Goal: Task Accomplishment & Management: Manage account settings

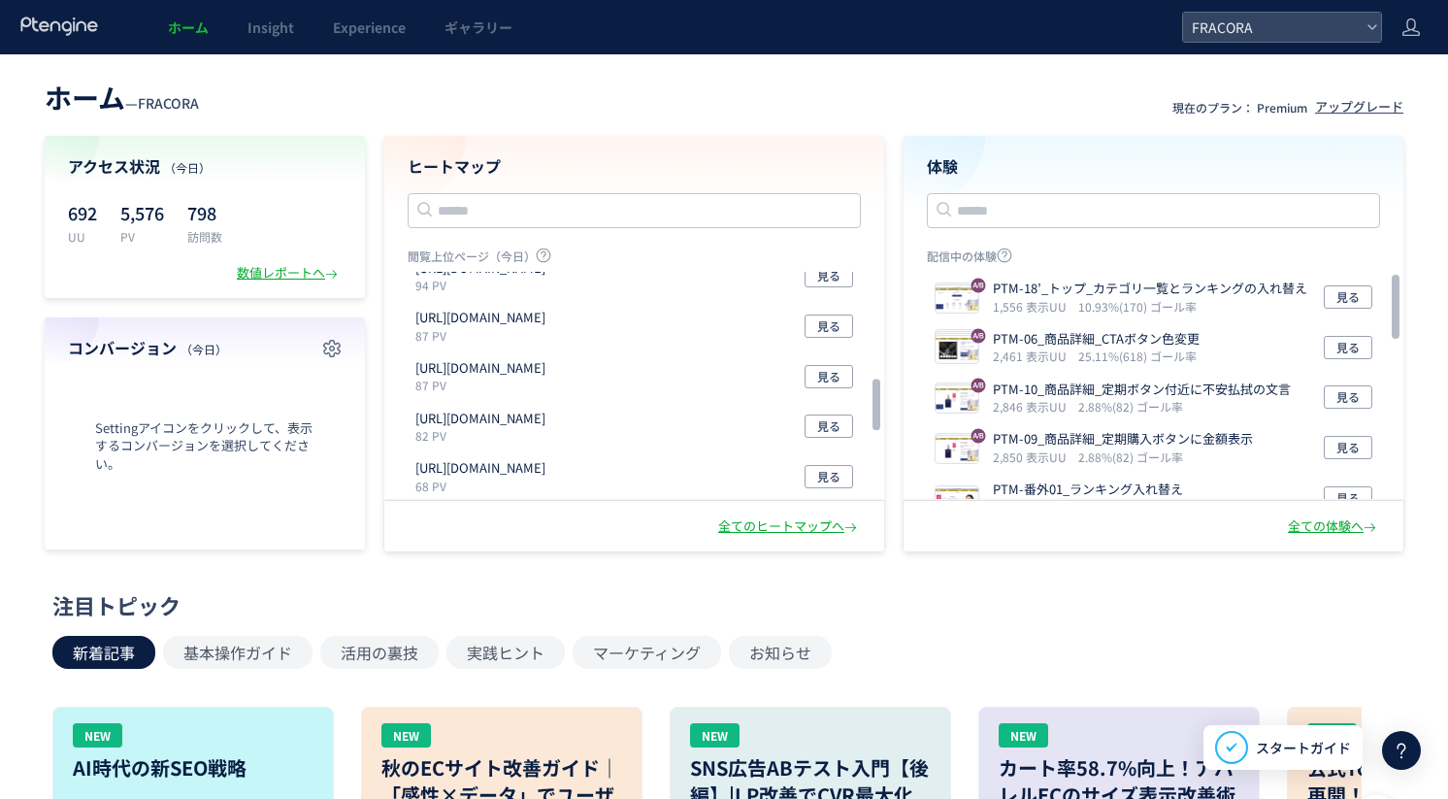
scroll to position [503, 0]
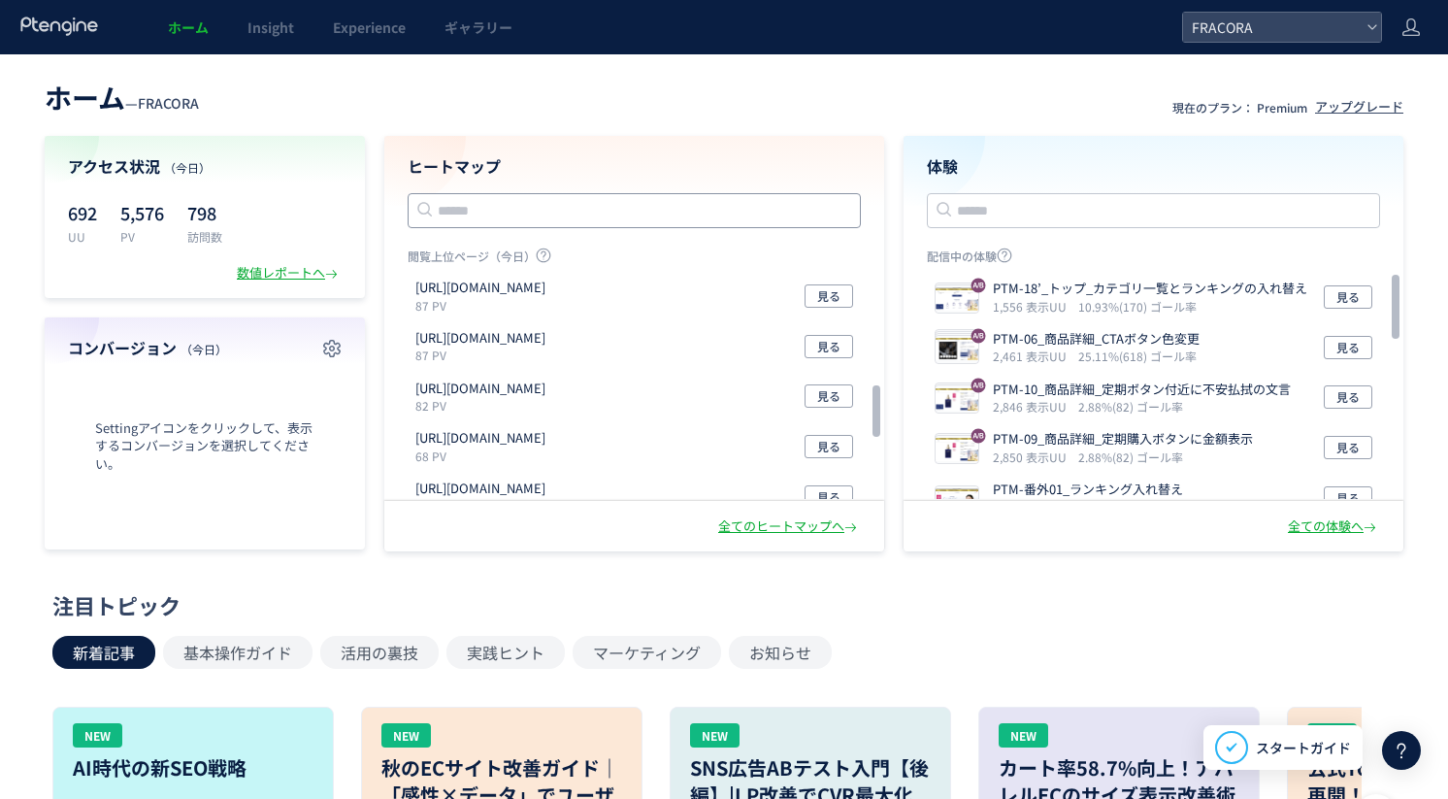
click at [497, 211] on input "text" at bounding box center [634, 210] width 453 height 35
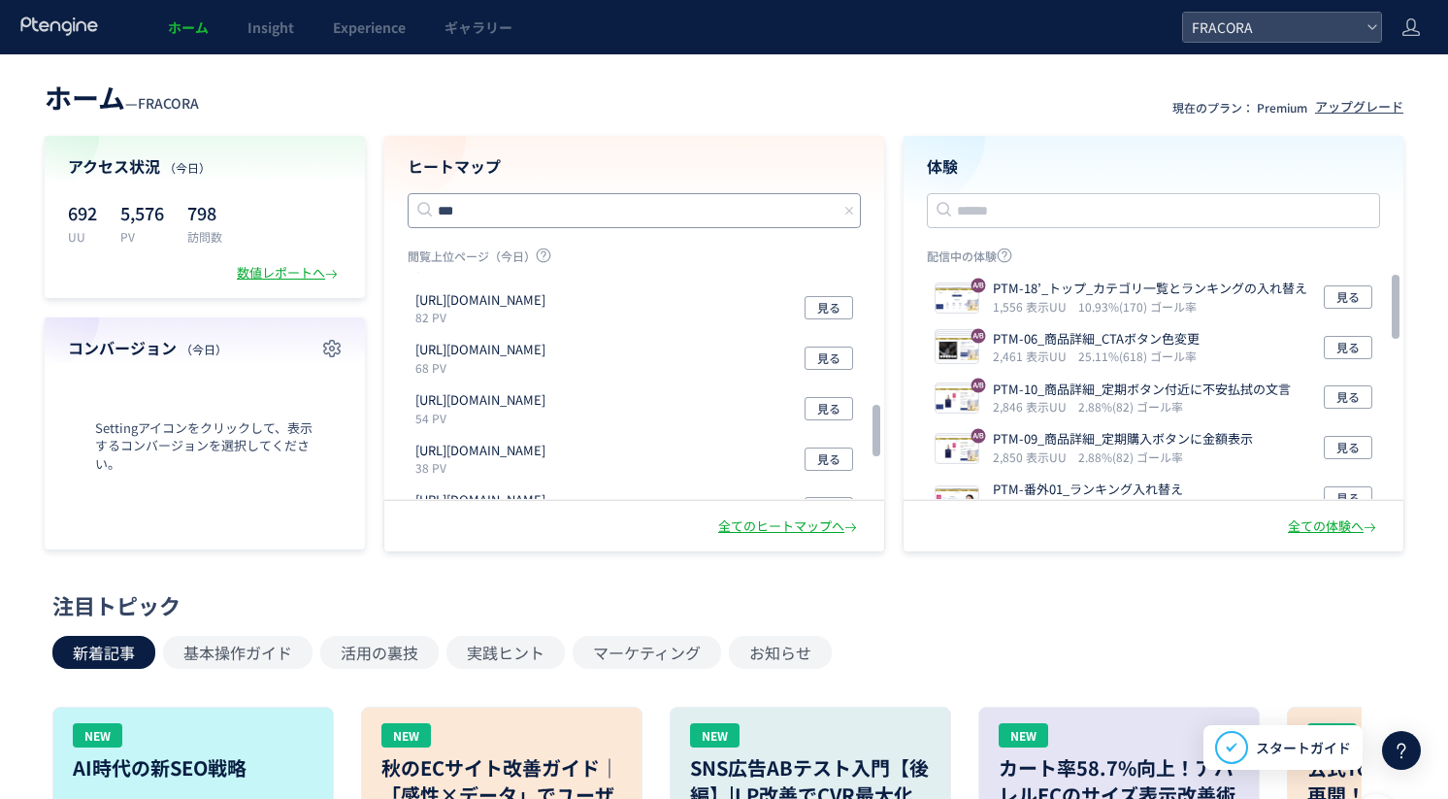
click at [557, 206] on input "***" at bounding box center [634, 210] width 453 height 35
type input "***"
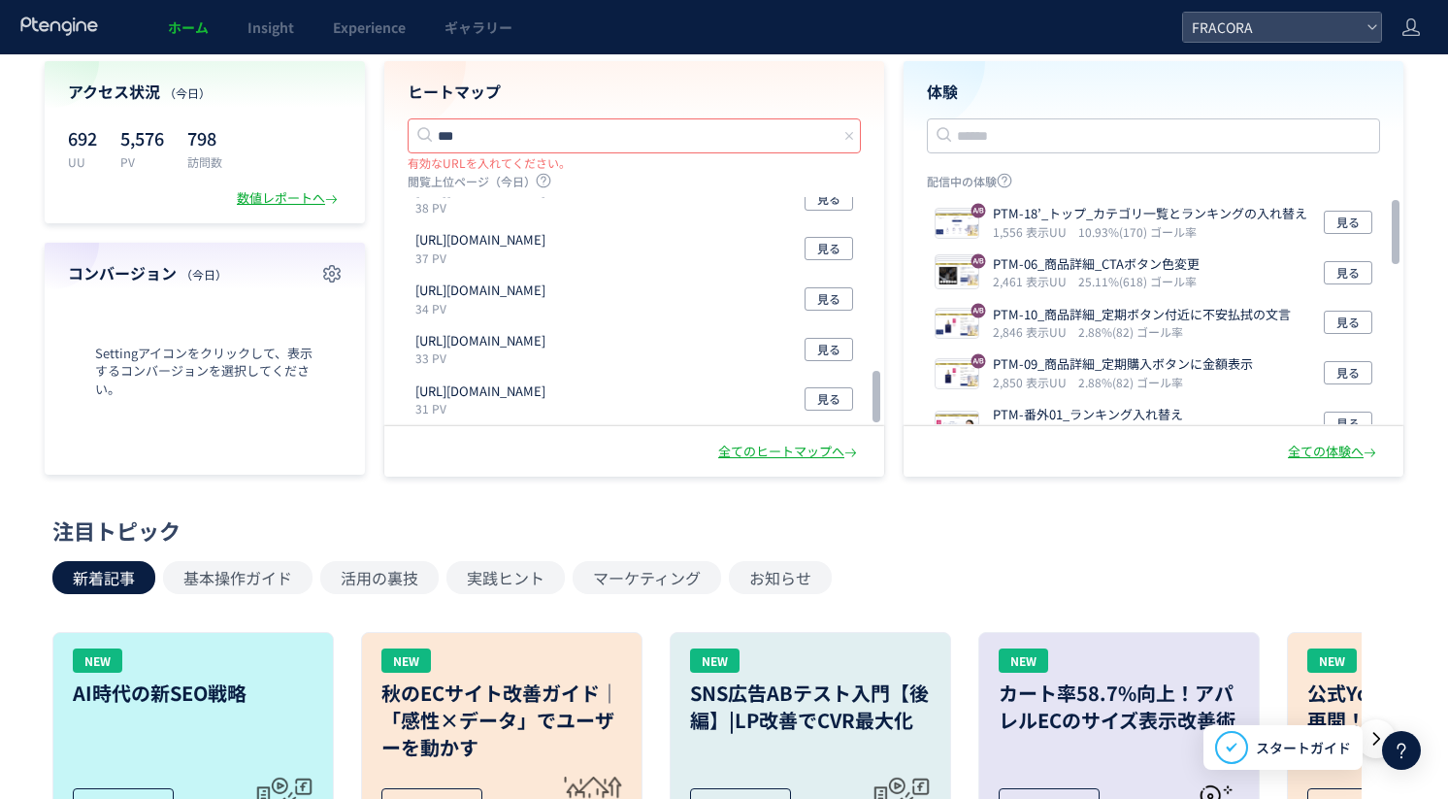
scroll to position [0, 0]
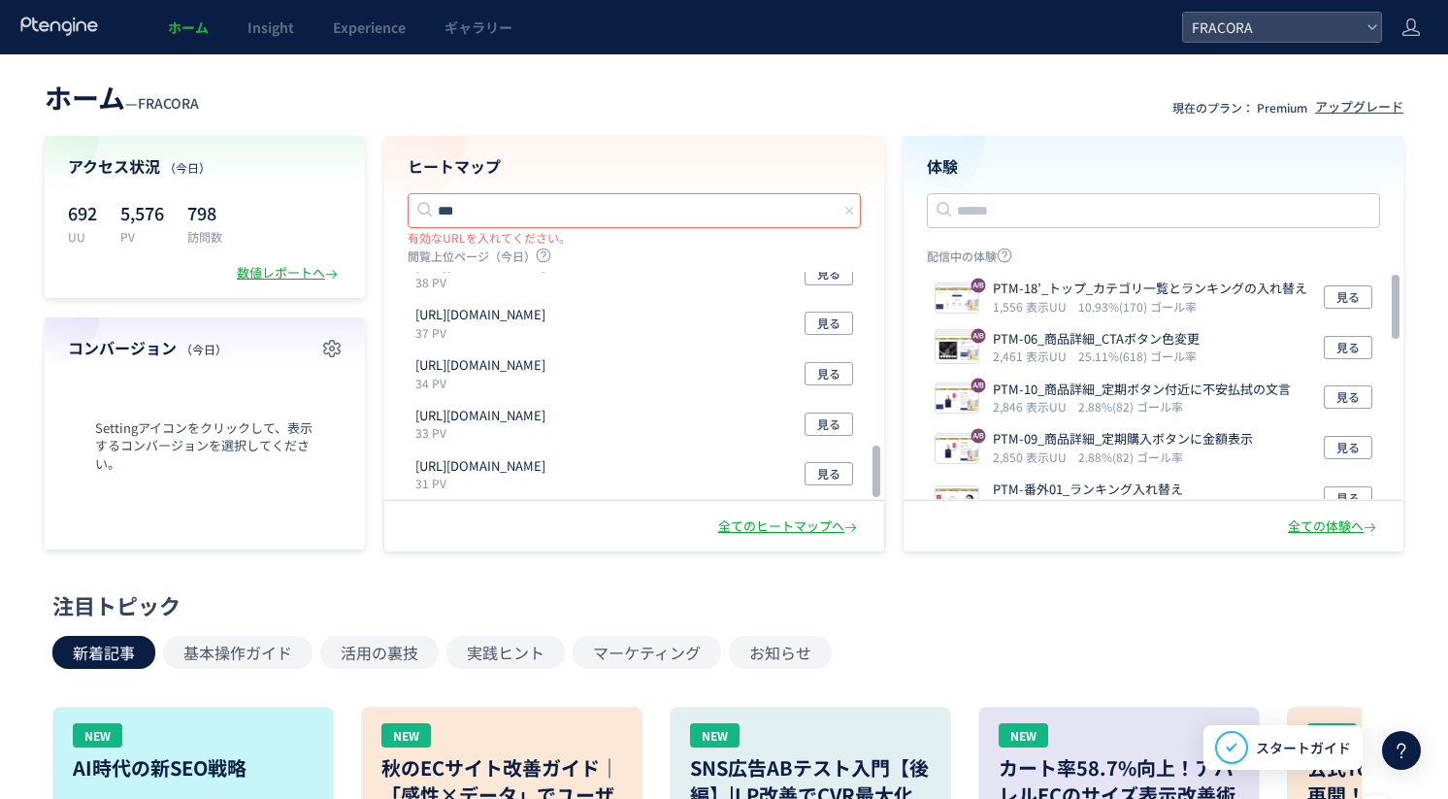
click at [391, 213] on div "ヒートマップ *** 有効なURLを入れてください。 閲覧上位ページ（今日） https://fracora.com/shop/customers/sign_…" at bounding box center [634, 318] width 500 height 365
click at [466, 216] on input "***" at bounding box center [634, 210] width 453 height 35
click at [723, 522] on div "全てのヒートマップへ" at bounding box center [789, 526] width 143 height 18
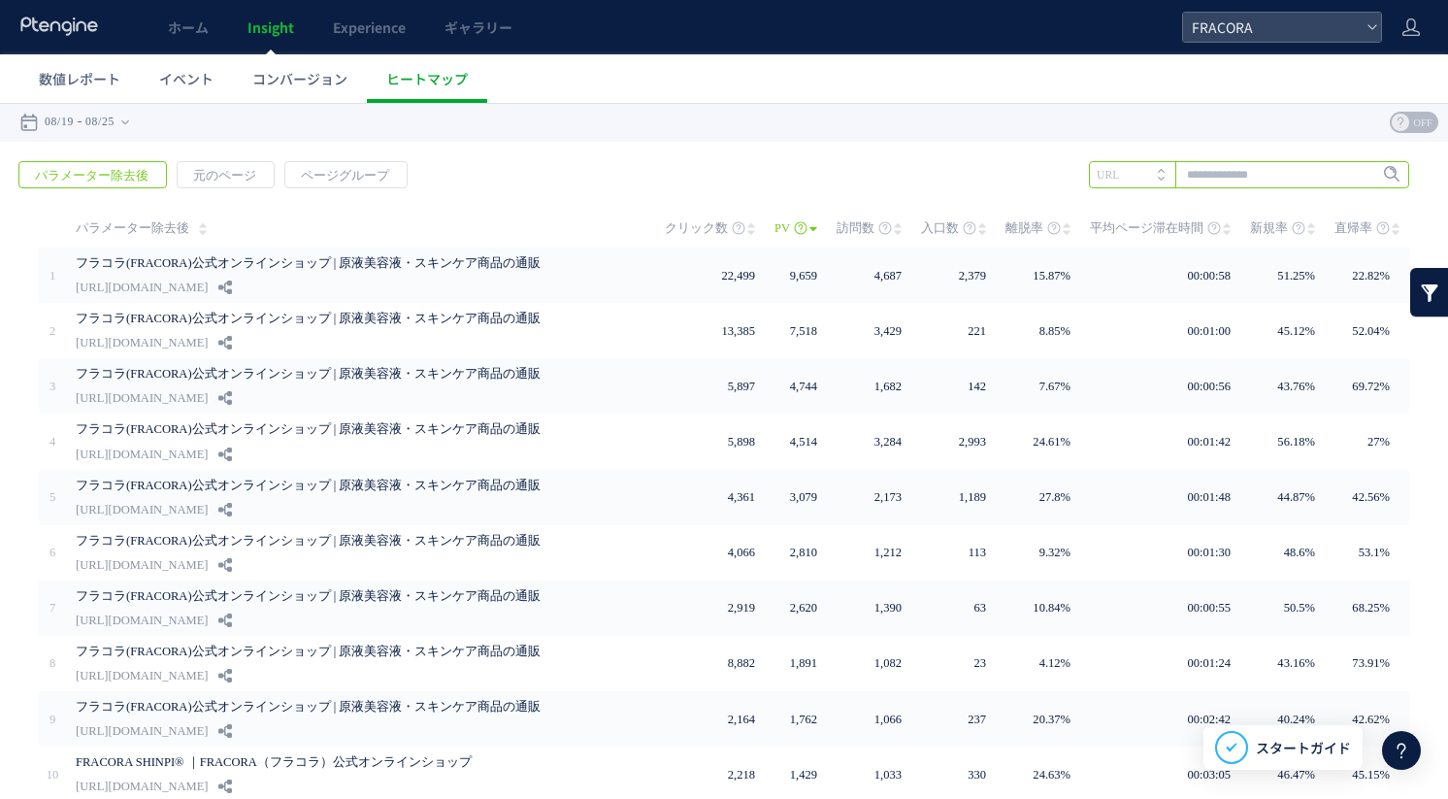
click at [1214, 176] on input "text" at bounding box center [1249, 174] width 320 height 27
type input "***"
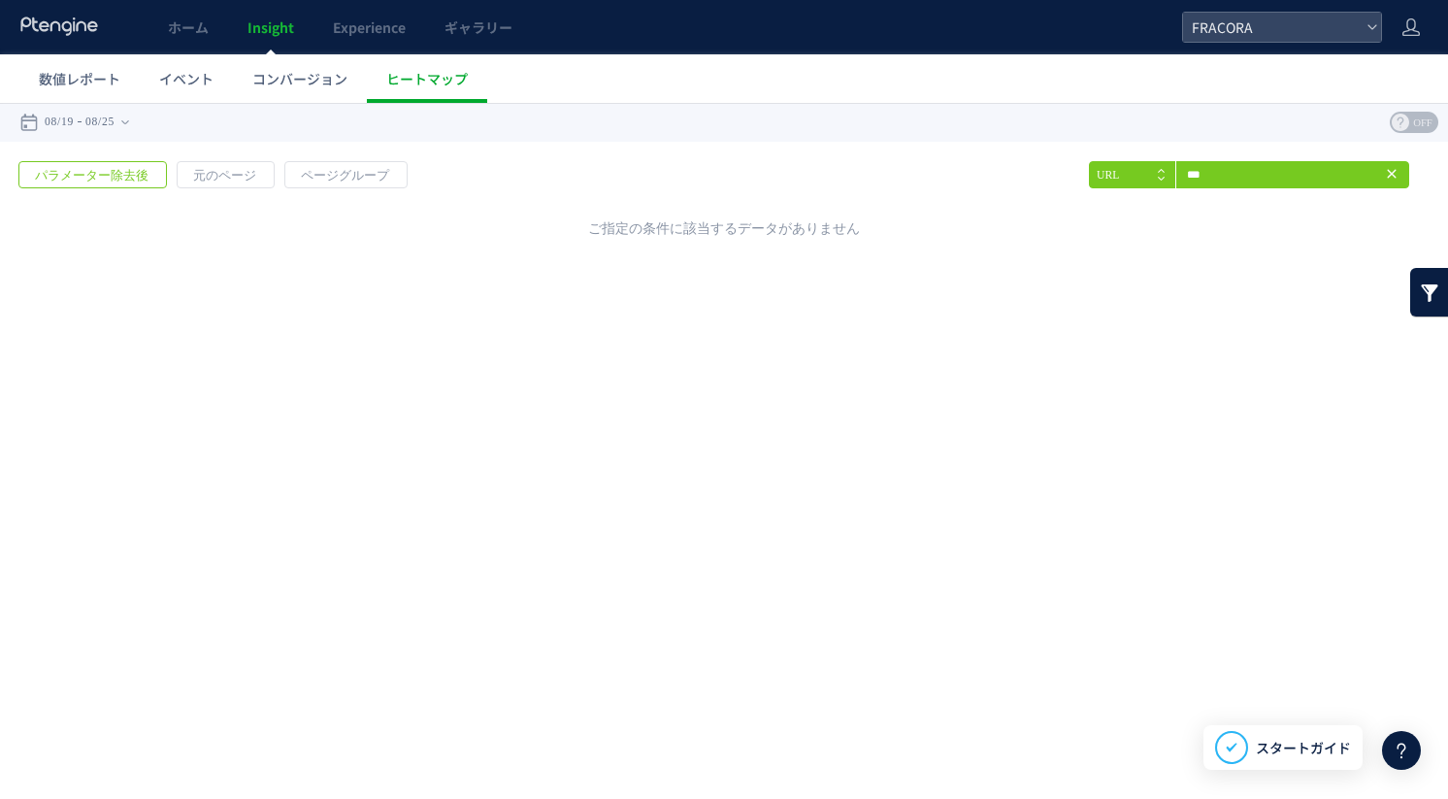
click at [746, 153] on div "戻る パラメーター除去後 元のページ ページグループ 実装" at bounding box center [724, 195] width 1448 height 107
click at [75, 31] on icon at bounding box center [59, 25] width 81 height 19
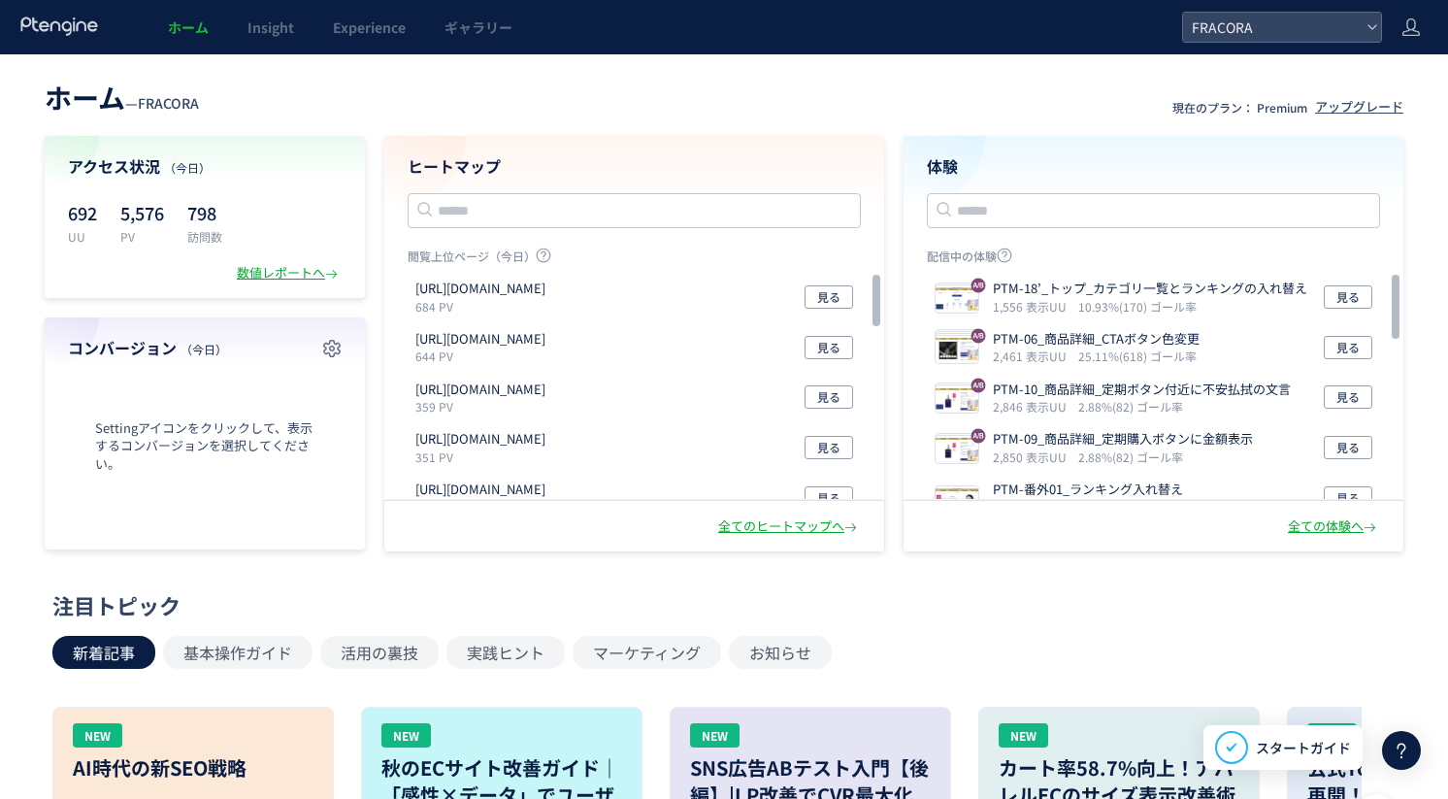
click at [368, 206] on section "アクセス状況 （今日） 692 UU 5,576 PV 798 訪問数 数値レポートへ コンバージョン （今日） Settingアイコンをクリックして、表示す…" at bounding box center [724, 343] width 1359 height 415
click at [1409, 23] on icon at bounding box center [1410, 26] width 19 height 19
click at [1382, 78] on span "アカウント設定" at bounding box center [1361, 76] width 95 height 19
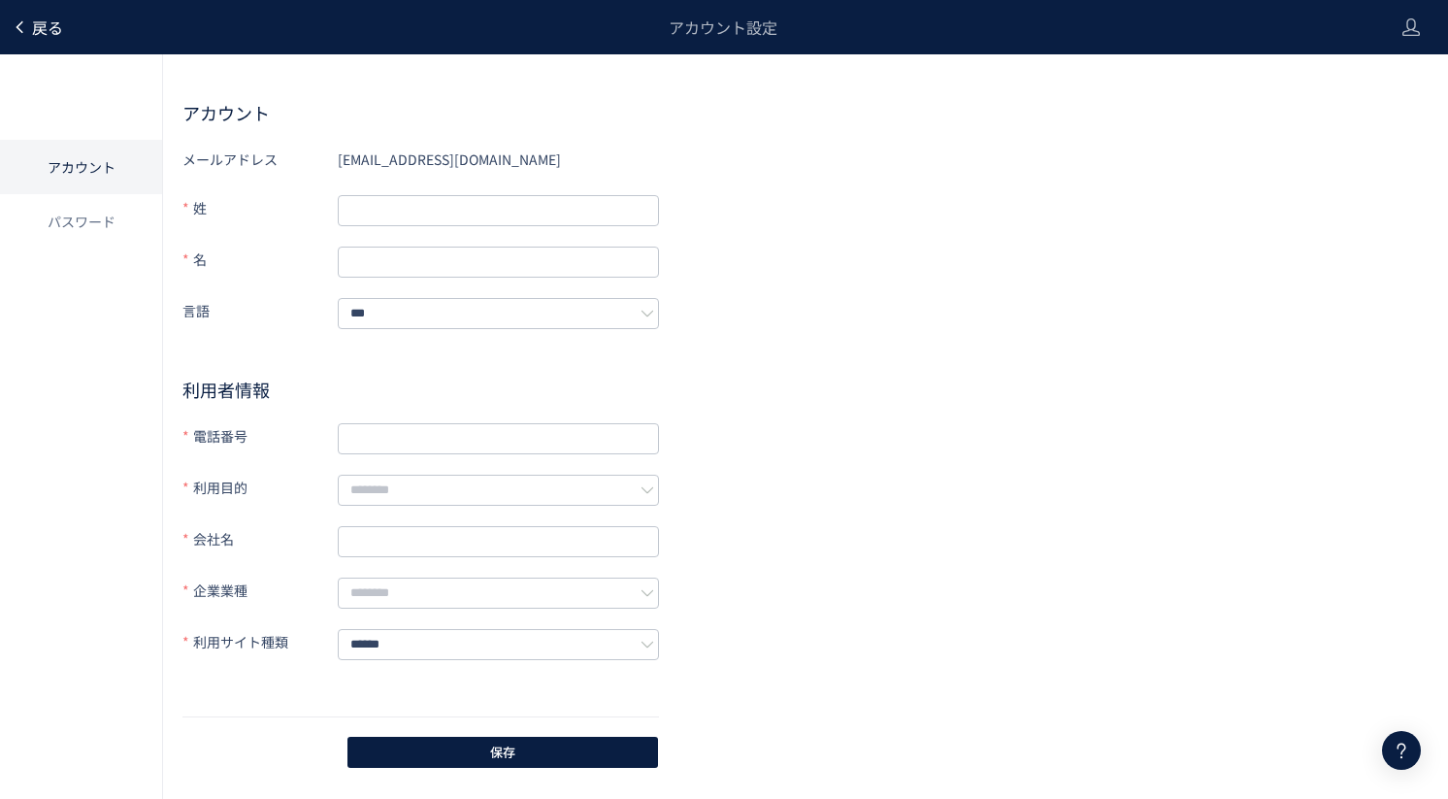
click at [34, 30] on span "戻る" at bounding box center [47, 27] width 31 height 23
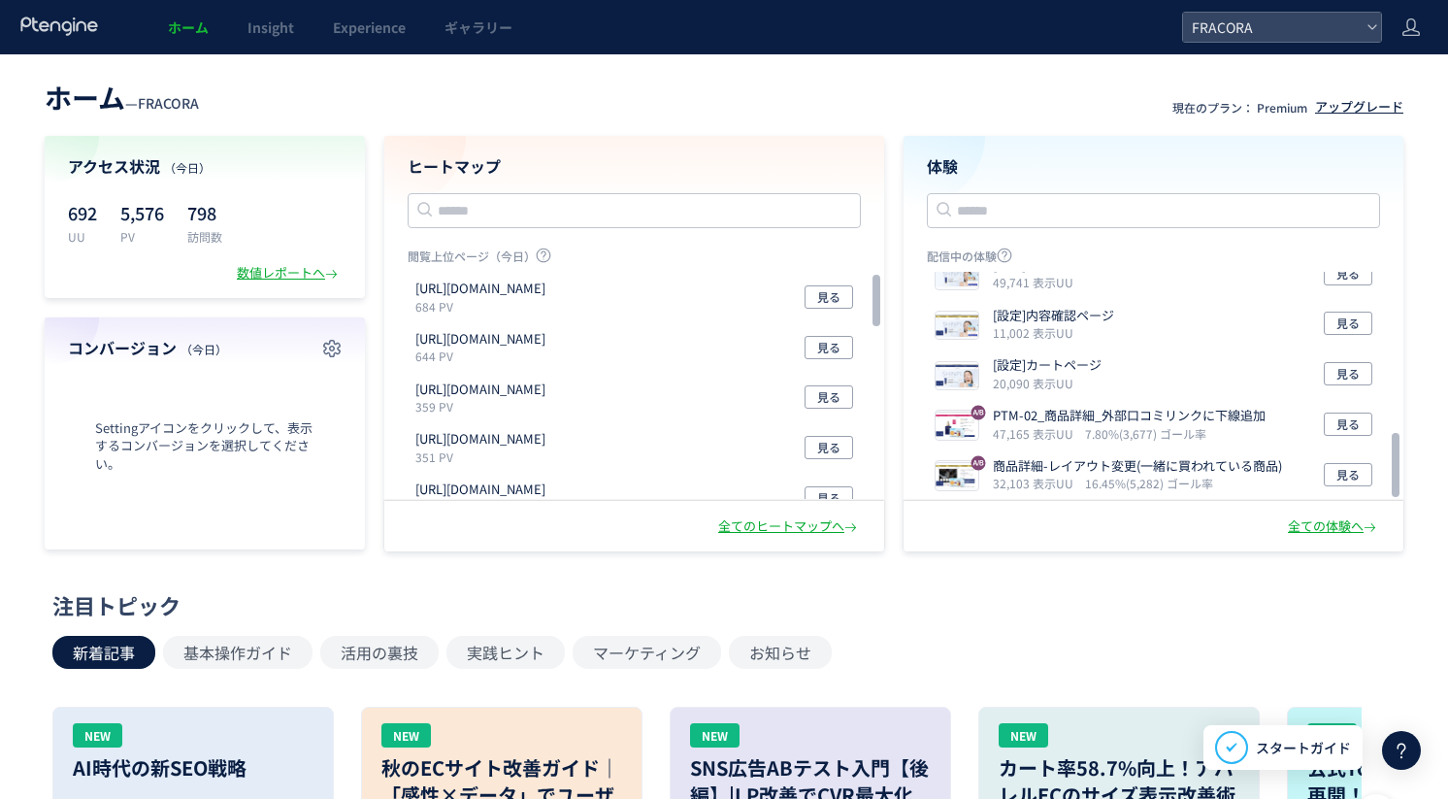
click at [1349, 109] on div "アップグレード" at bounding box center [1359, 107] width 88 height 18
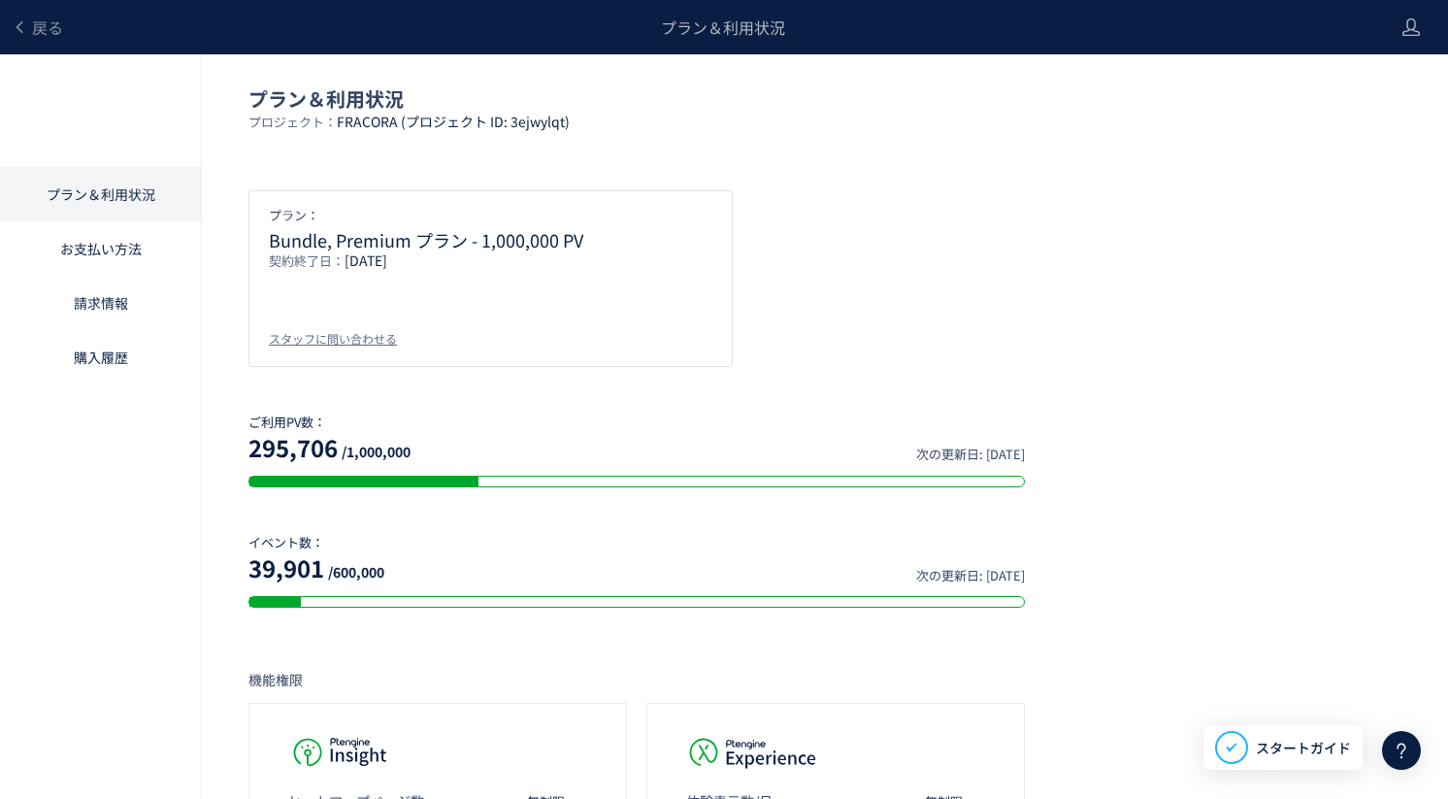
click at [841, 236] on div "プラン： Bundle, Premium プラン - 1,000,000 PV 契約終了日： 2030/12/31 スタッフに問い合わせる" at bounding box center [824, 278] width 1153 height 177
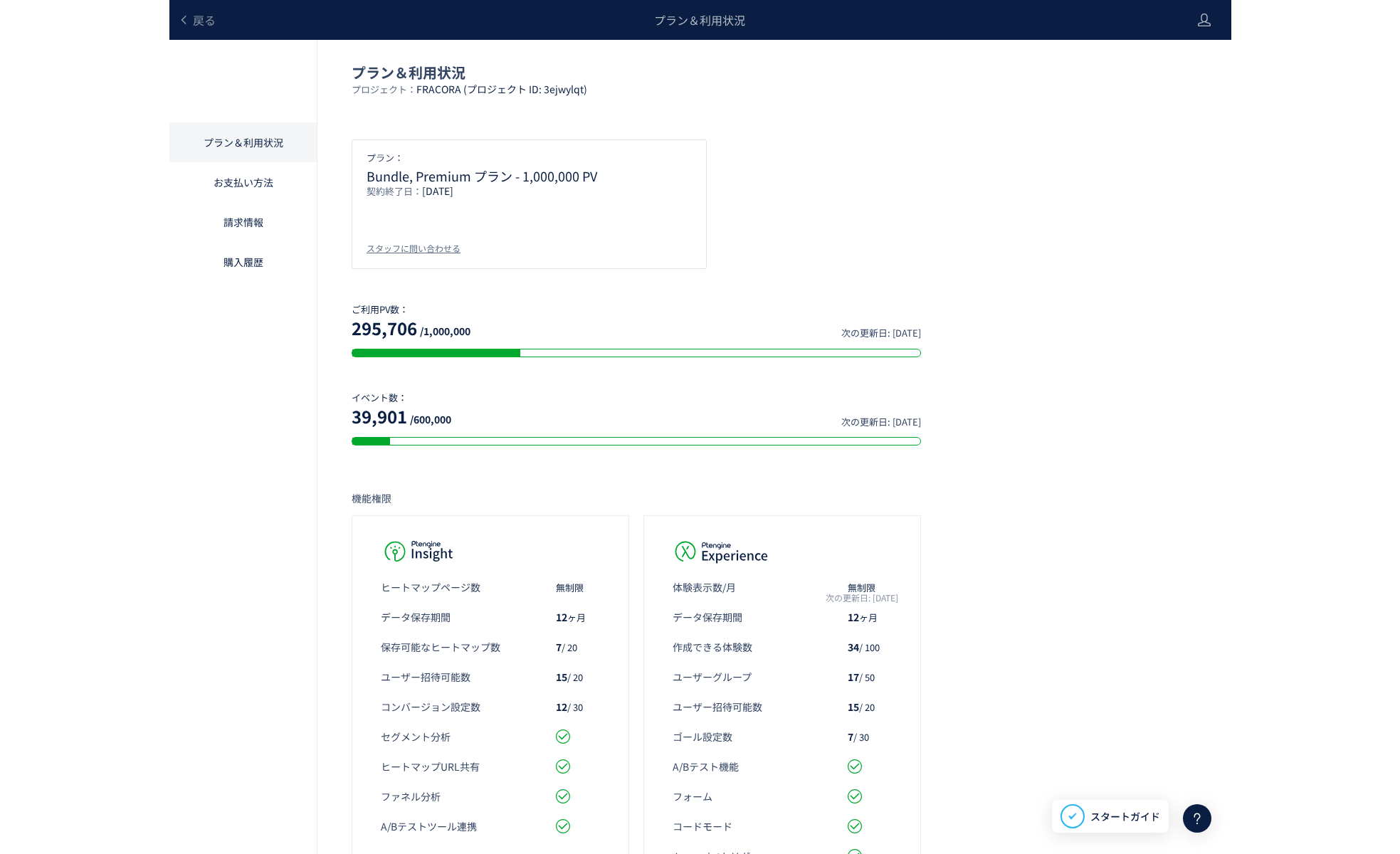
scroll to position [19, 0]
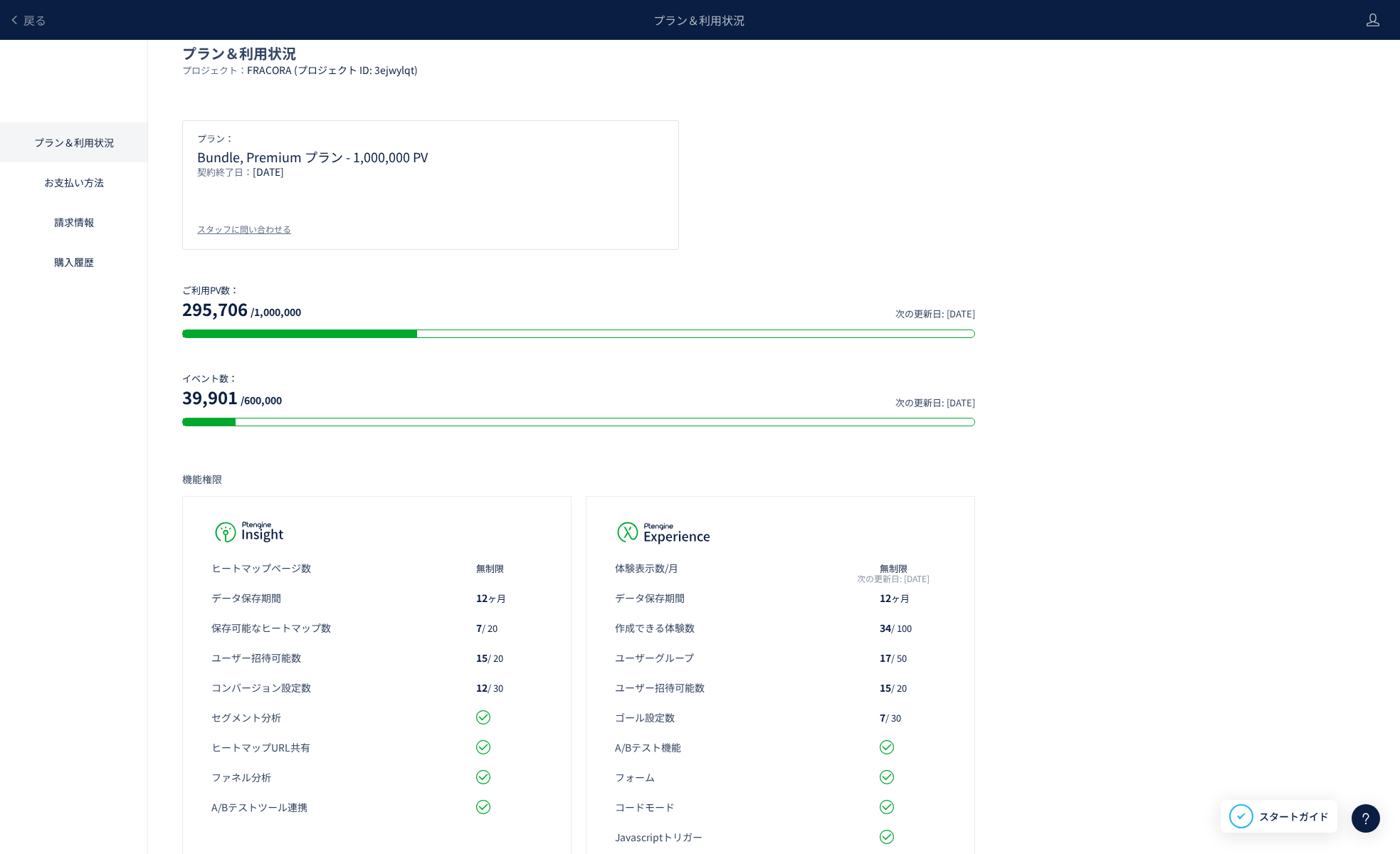
click at [1061, 416] on div "プラン＆利用状況 プロジェクト： FRACORA (プロジェクト ID: 3ejwylqt) プラン： Bundle, Premium プラン - 1,000…" at bounding box center [700, 507] width 1400 height 974
click at [1061, 476] on p "機能権限" at bounding box center [774, 478] width 1184 height 14
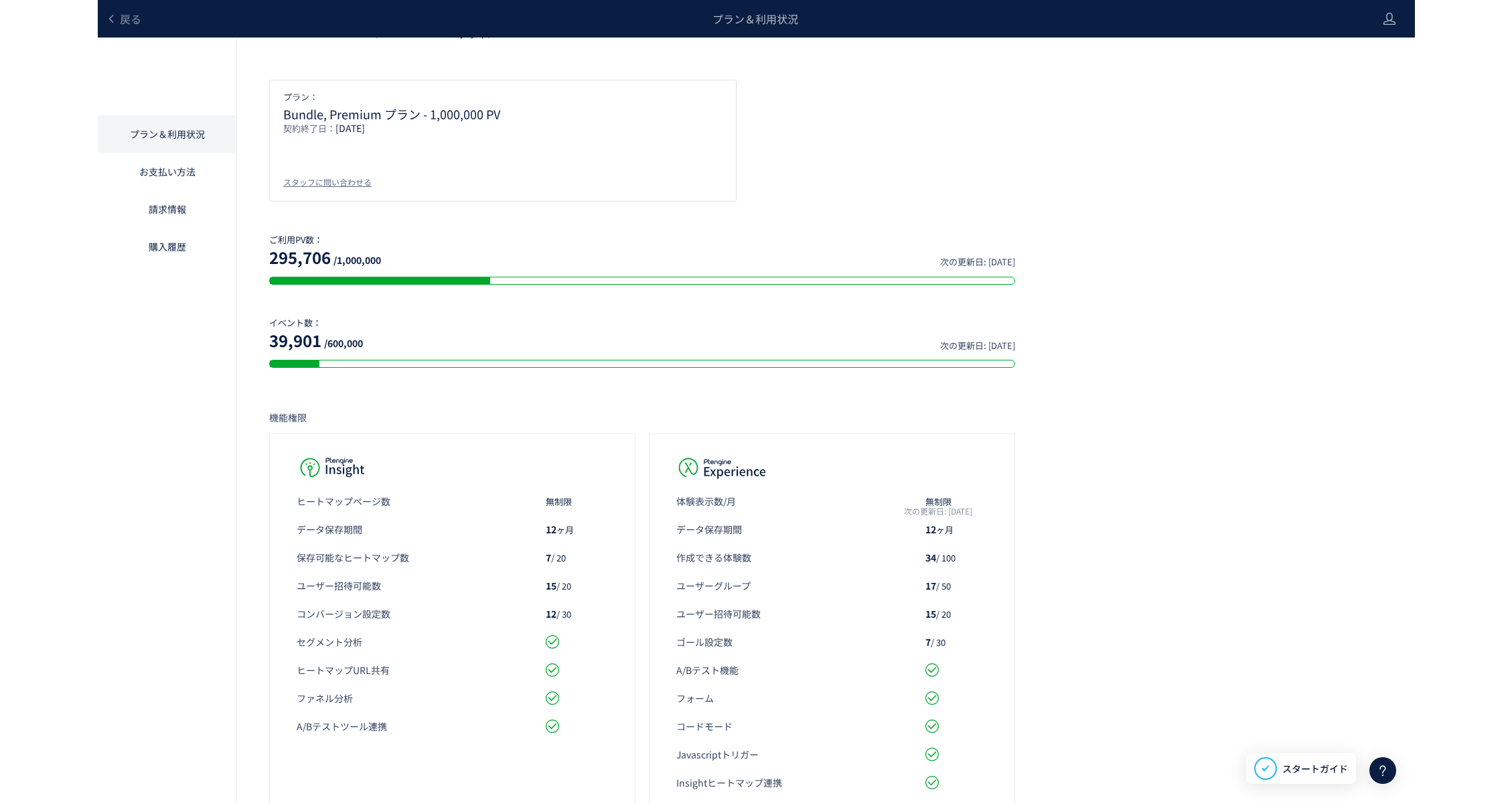
scroll to position [0, 0]
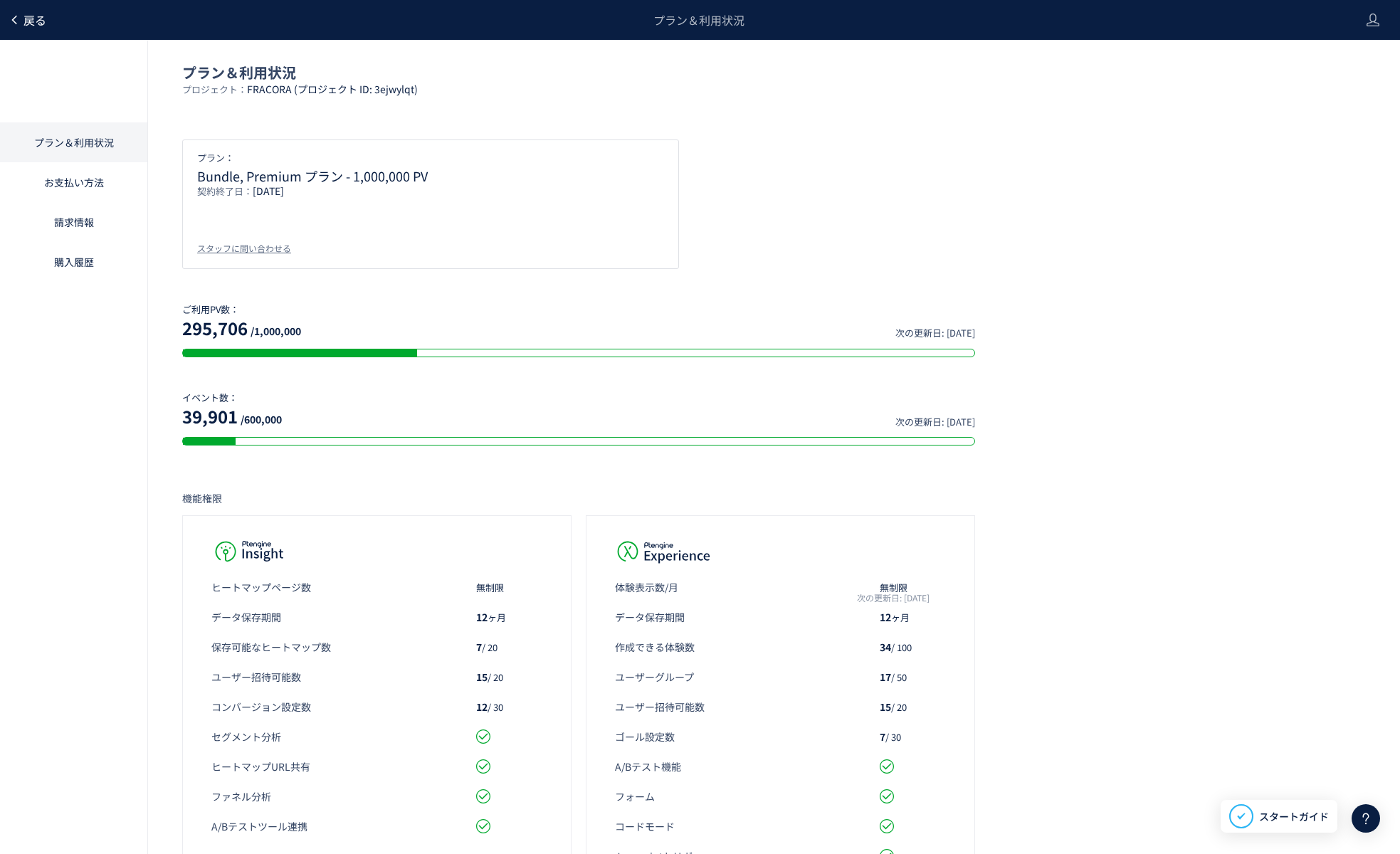
click at [26, 23] on span "戻る" at bounding box center [34, 20] width 23 height 17
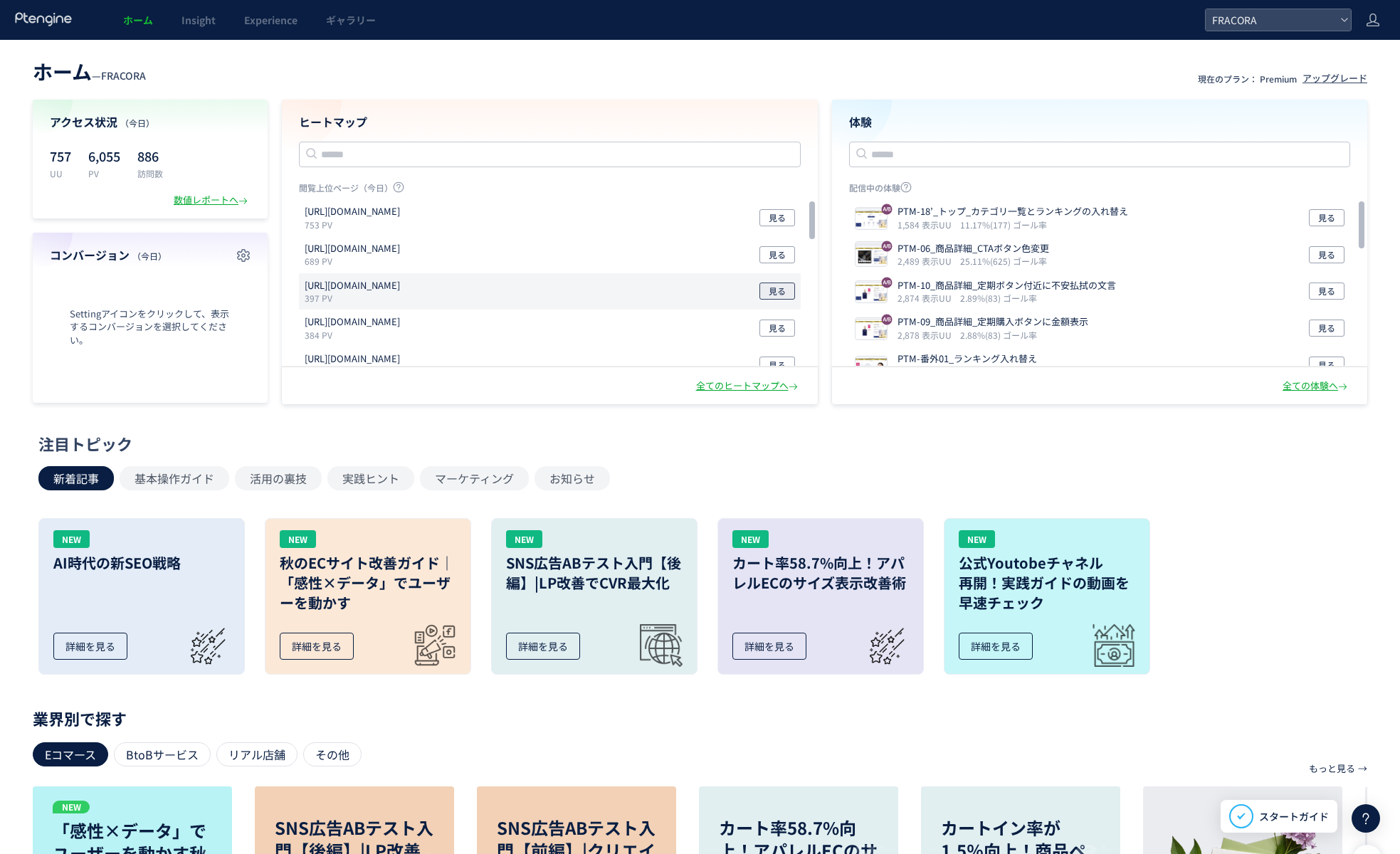
click at [769, 287] on span "見る" at bounding box center [777, 290] width 17 height 17
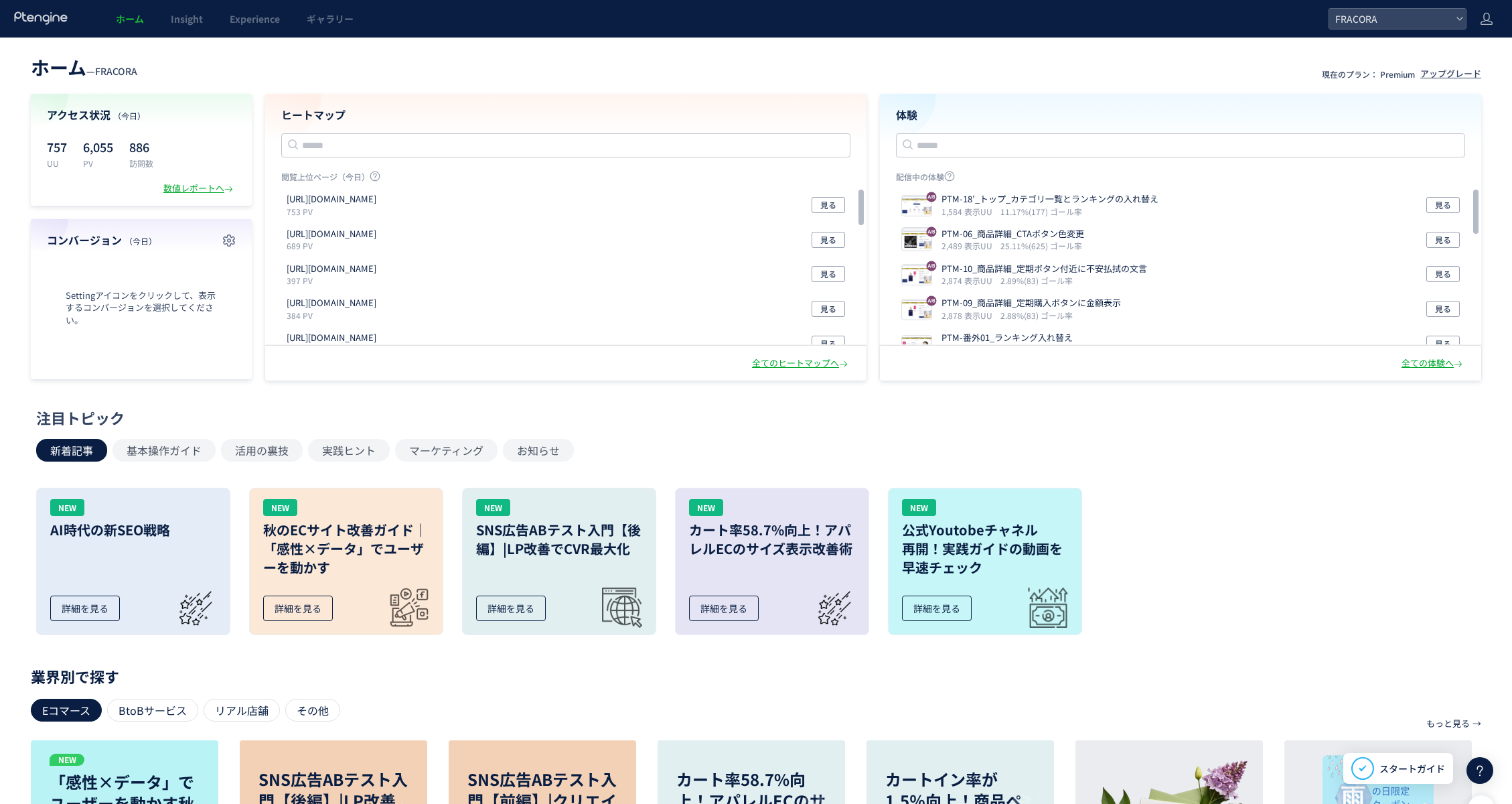
click at [999, 432] on div "注目トピック 新着記事 基本操作ガイド 活用の裏技 実践ヒント マーケティング お知らせ NEW AI時代の新SEO戦略 詳細を見る NEW 秋のECサイト改…" at bounding box center [752, 526] width 1433 height 238
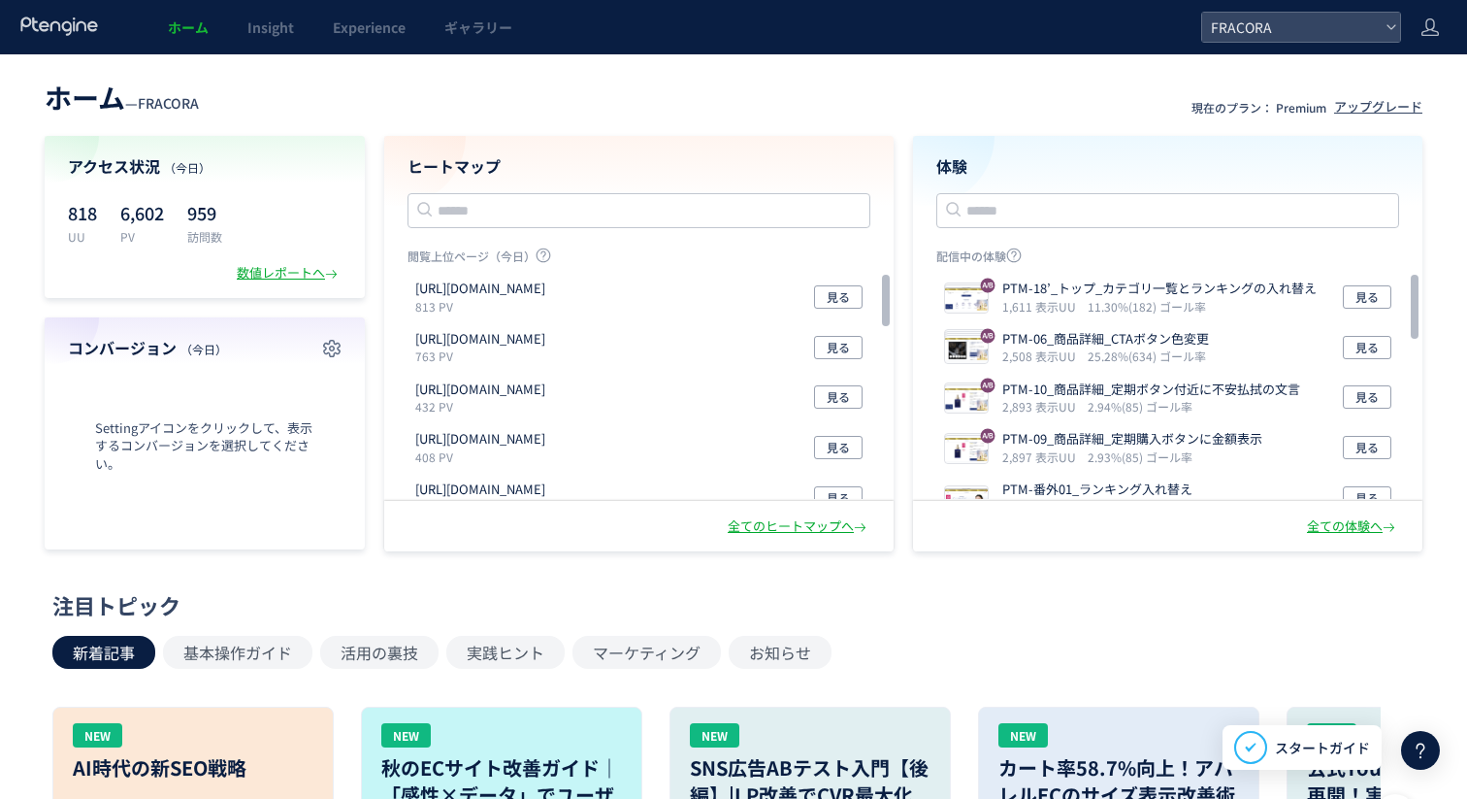
click at [494, 91] on header "ホーム — FRACORA 現在のプラン： Premium アップグレード" at bounding box center [734, 95] width 1378 height 43
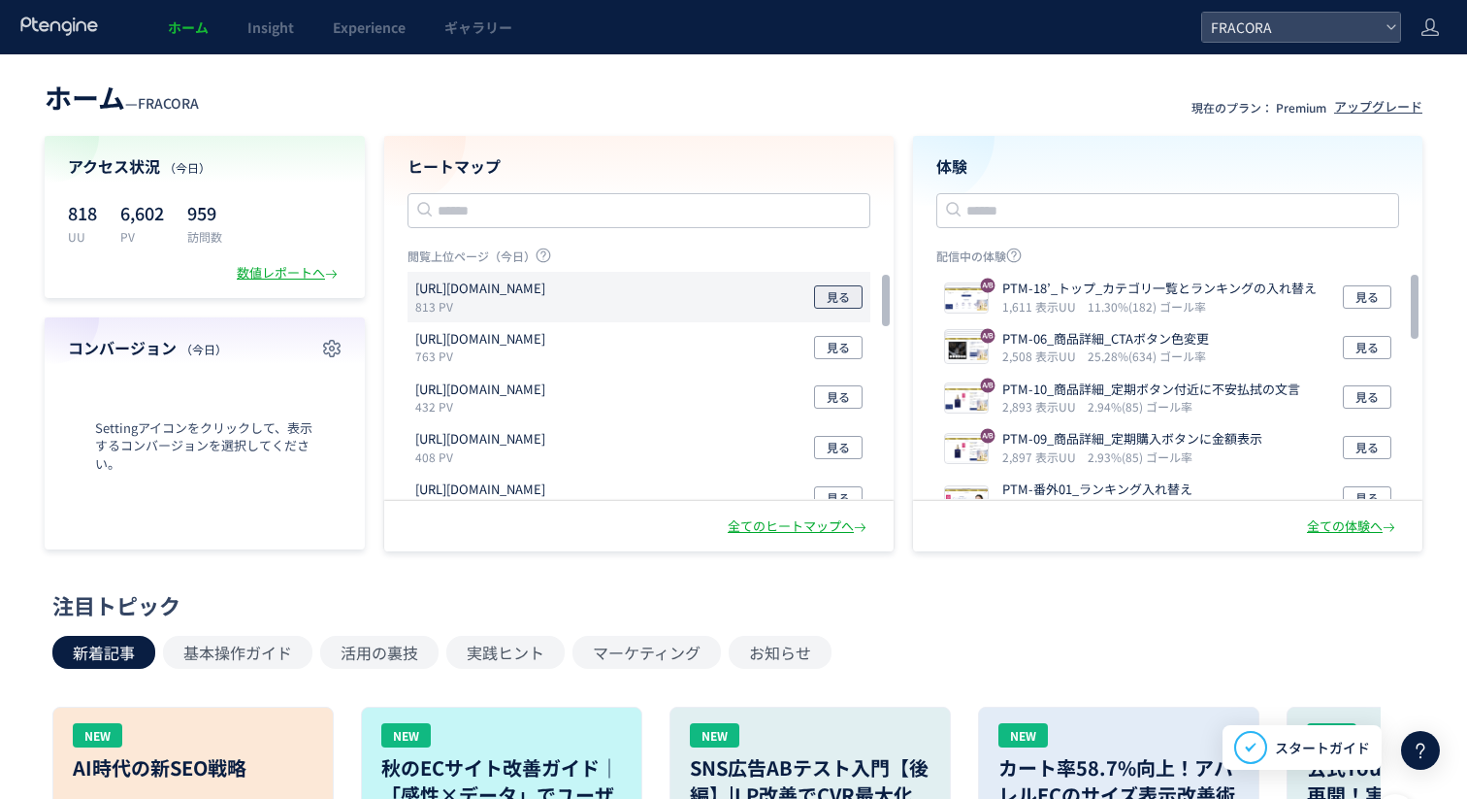
click at [848, 292] on span "見る" at bounding box center [838, 296] width 23 height 23
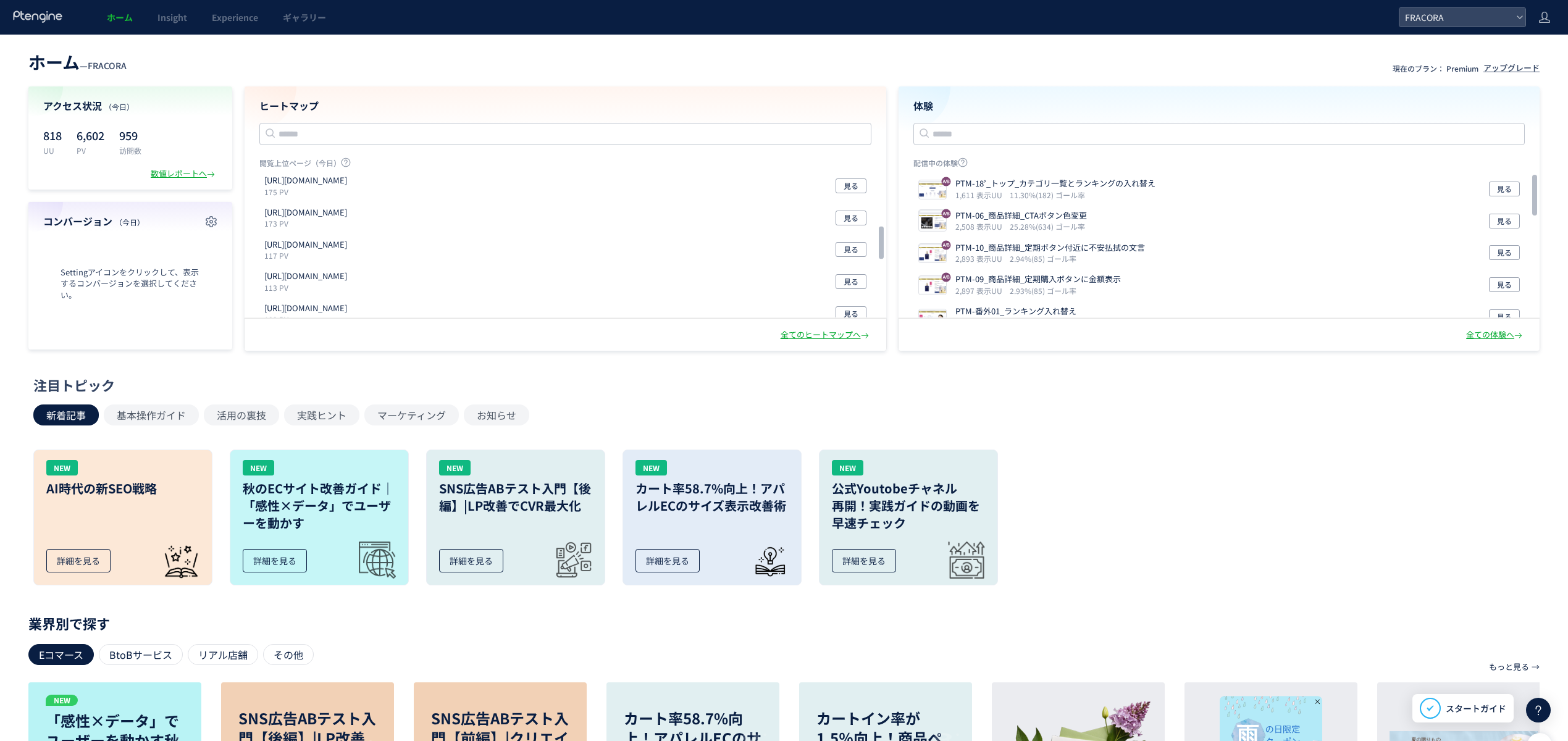
scroll to position [238, 0]
click at [840, 275] on button "見る" at bounding box center [851, 270] width 31 height 15
click at [640, 378] on div "注目トピック" at bounding box center [780, 385] width 1495 height 19
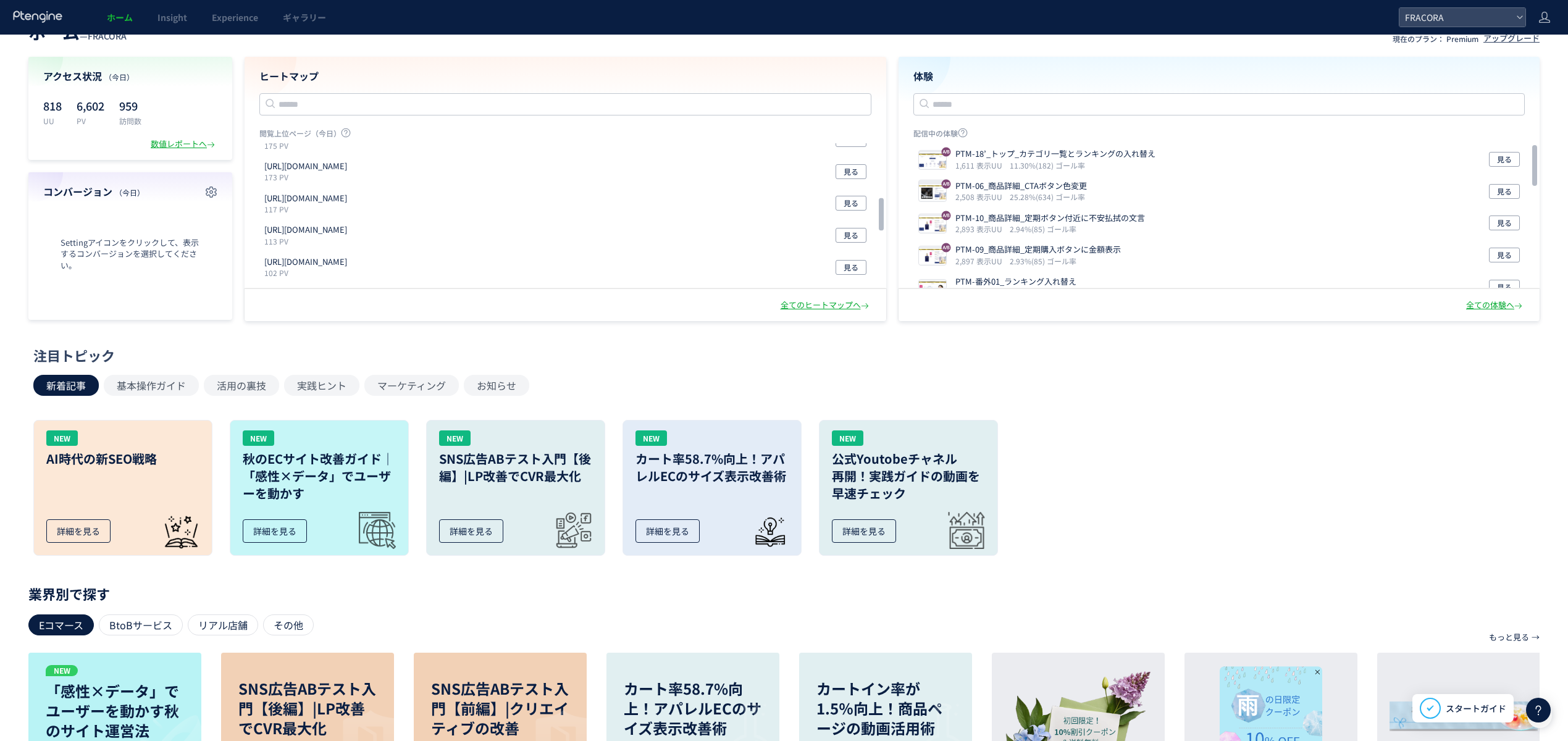
scroll to position [239, 0]
click at [858, 243] on span "見る" at bounding box center [851, 240] width 15 height 15
click at [661, 351] on div "注目トピック" at bounding box center [780, 355] width 1495 height 19
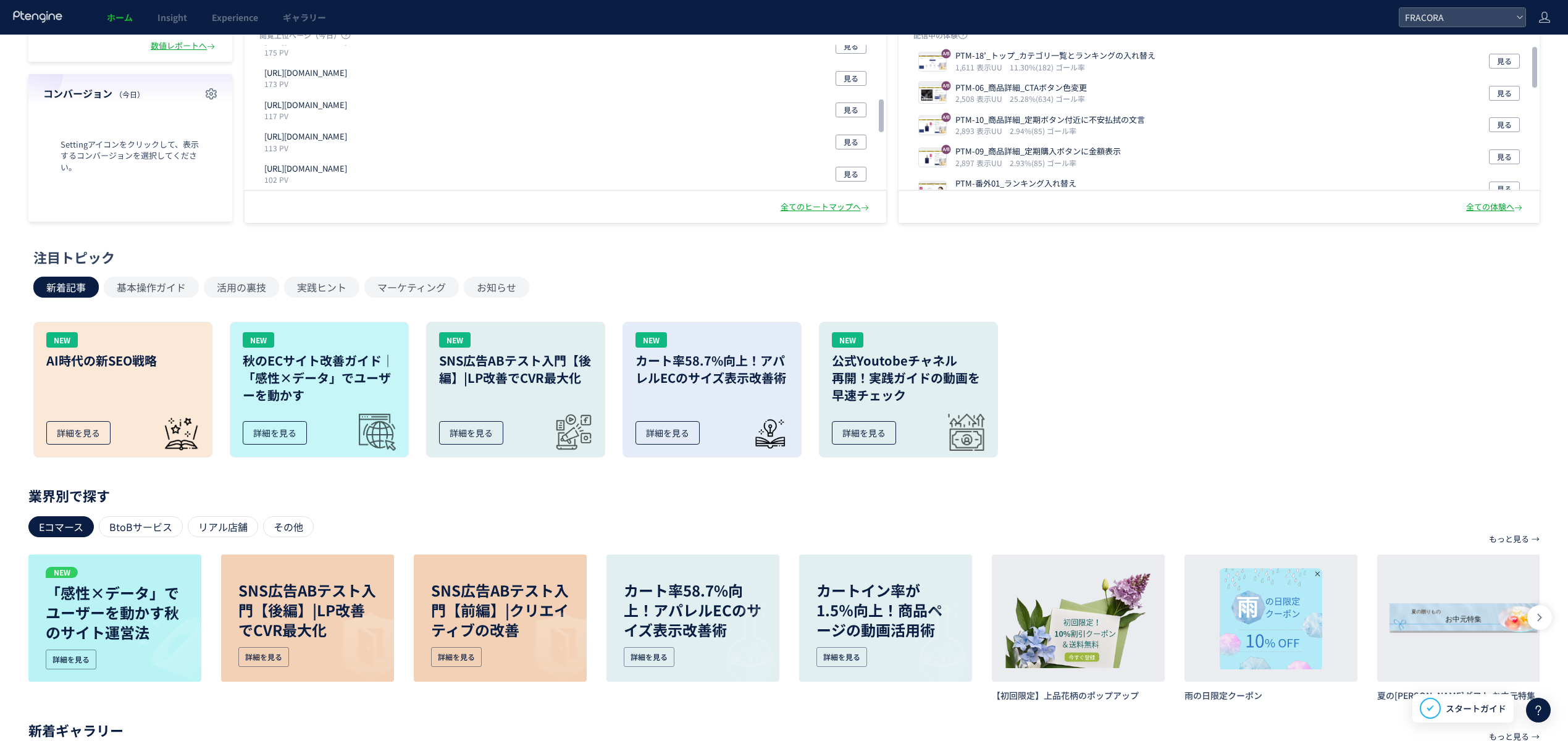
scroll to position [0, 0]
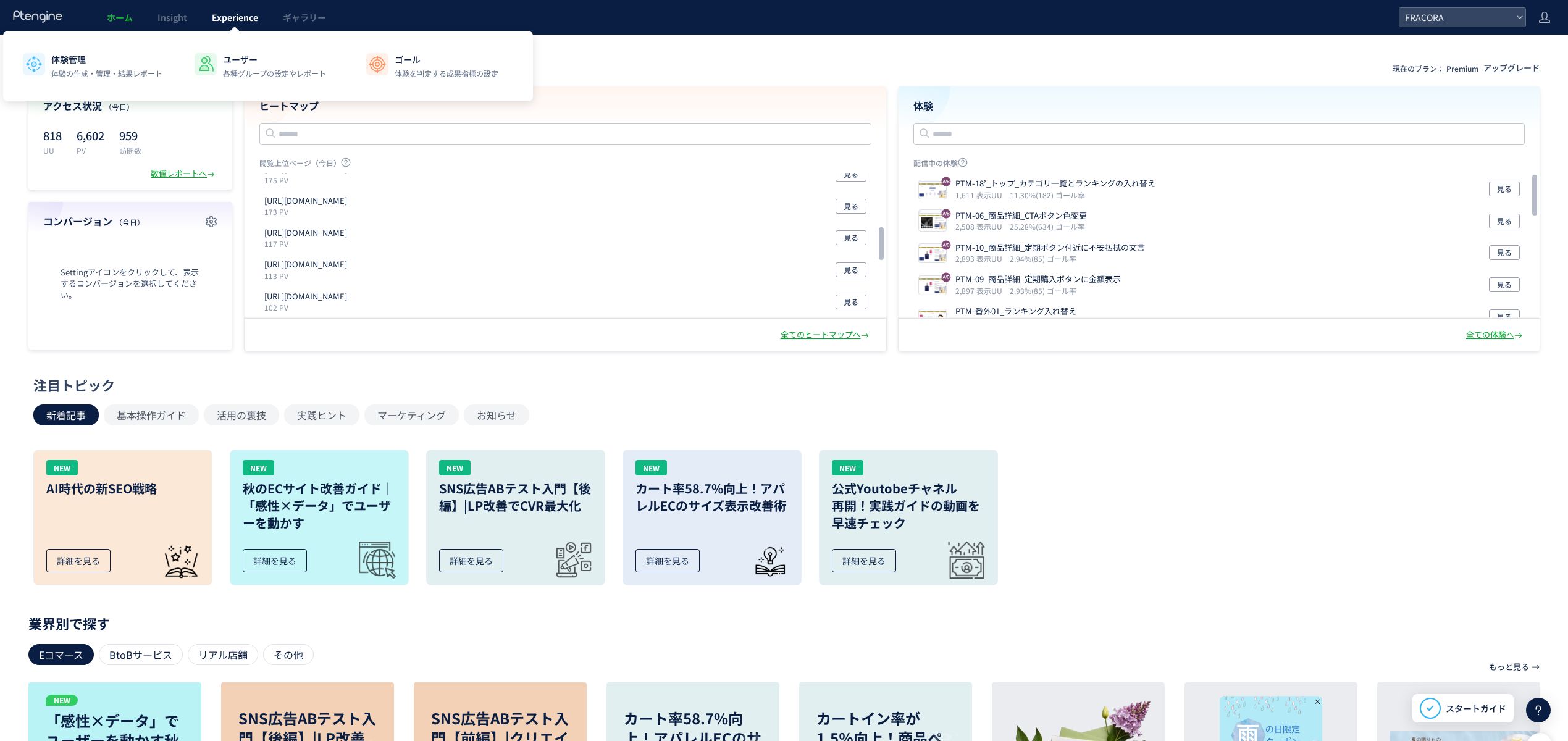
click at [227, 17] on span "Experience" at bounding box center [235, 17] width 46 height 12
